Goal: Task Accomplishment & Management: Use online tool/utility

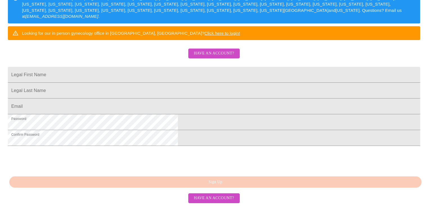
scroll to position [145, 0]
click at [207, 197] on span "Have an account?" at bounding box center [214, 197] width 40 height 7
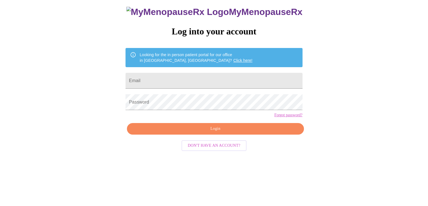
scroll to position [6, 0]
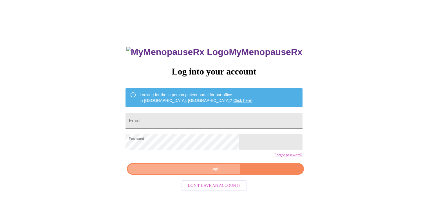
click at [199, 172] on span "Login" at bounding box center [216, 168] width 164 height 7
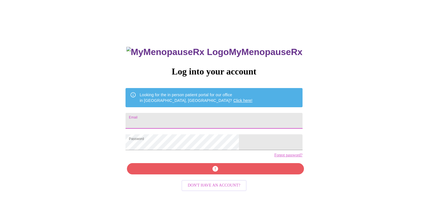
click at [178, 120] on input "Email" at bounding box center [214, 121] width 177 height 16
type input "[EMAIL_ADDRESS][DOMAIN_NAME]"
click at [223, 178] on div "MyMenopauseRx Log into your account Looking for the in person patient portal fo…" at bounding box center [214, 141] width 188 height 206
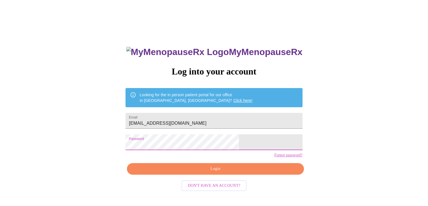
click at [175, 174] on button "Login" at bounding box center [215, 169] width 177 height 12
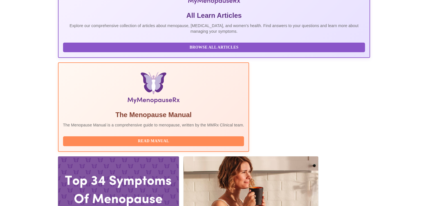
scroll to position [141, 0]
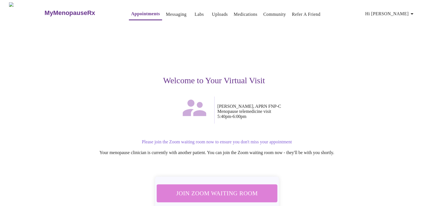
click at [235, 188] on span "Join Zoom Waiting Room" at bounding box center [217, 193] width 106 height 10
